Goal: Transaction & Acquisition: Purchase product/service

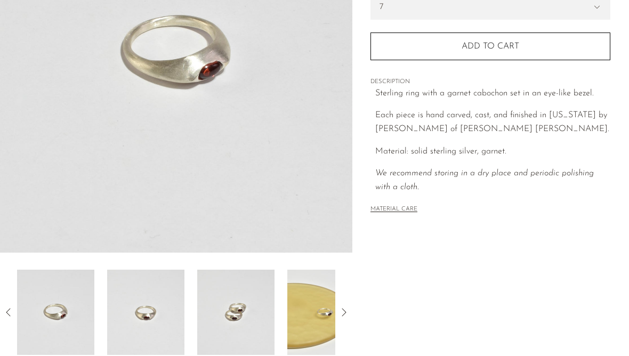
scroll to position [338, 0]
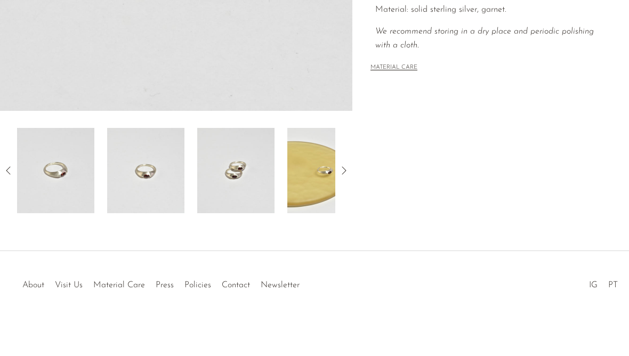
click at [290, 198] on img at bounding box center [325, 170] width 77 height 85
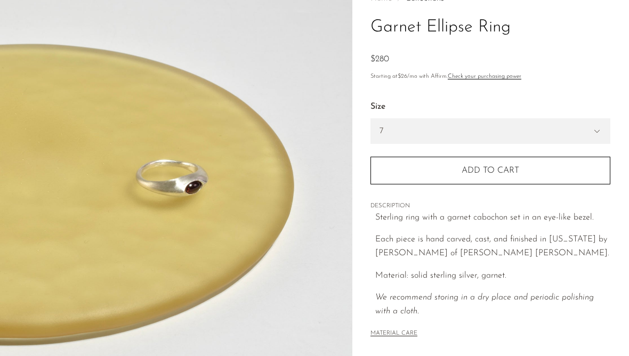
scroll to position [0, 0]
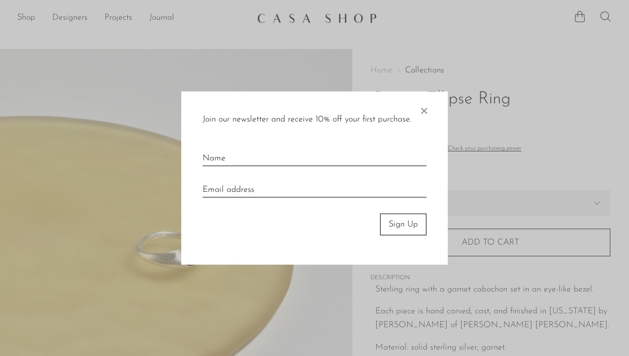
click at [436, 113] on div "Join our newsletter and receive 10% off your first purchase. × Sign Up" at bounding box center [314, 178] width 267 height 173
click at [428, 102] on span "×" at bounding box center [424, 109] width 11 height 34
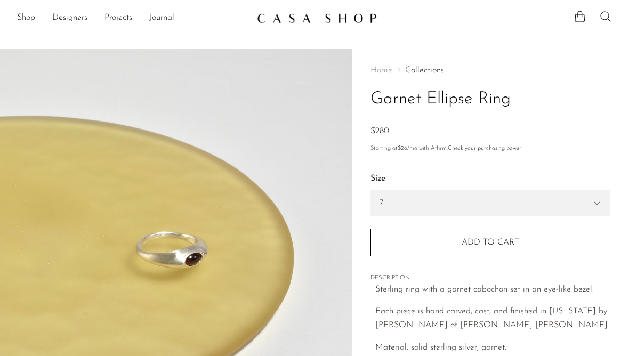
click at [19, 19] on link "Shop" at bounding box center [26, 18] width 18 height 14
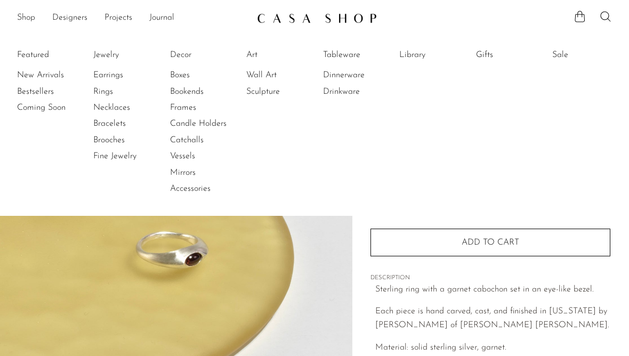
click at [95, 89] on link "Rings" at bounding box center [133, 92] width 80 height 12
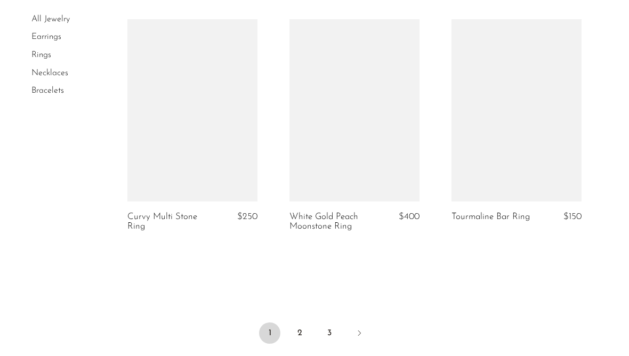
scroll to position [2191, 0]
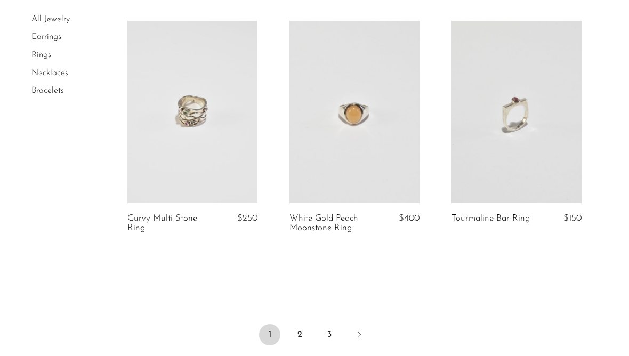
click at [304, 338] on link "2" at bounding box center [299, 334] width 21 height 21
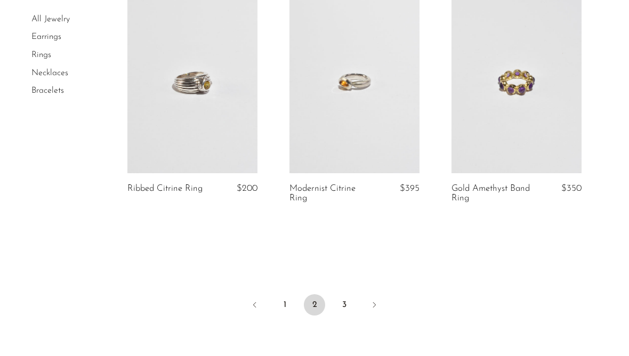
scroll to position [2510, 0]
click at [346, 293] on link "3" at bounding box center [344, 303] width 21 height 21
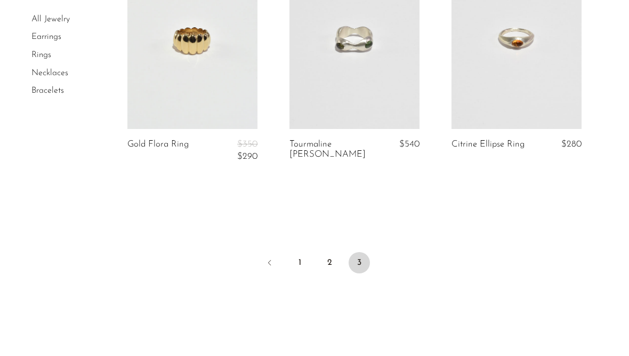
scroll to position [883, 0]
